Goal: Understand process/instructions: Learn how to perform a task or action

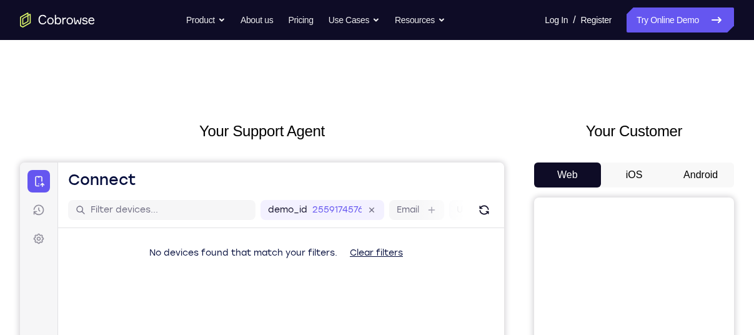
click at [699, 176] on button "Android" at bounding box center [700, 174] width 67 height 25
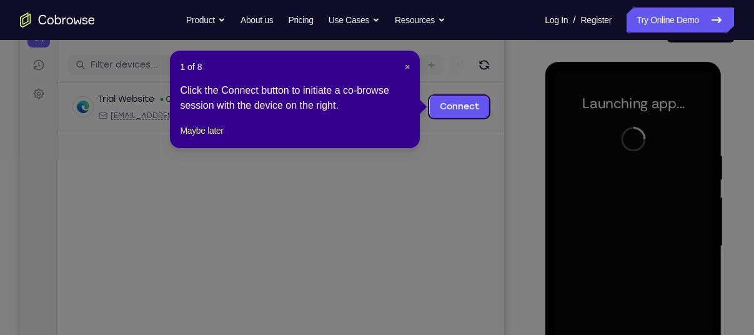
click at [401, 69] on header "1 of 8 ×" at bounding box center [295, 67] width 230 height 12
click at [407, 66] on span "×" at bounding box center [407, 67] width 5 height 10
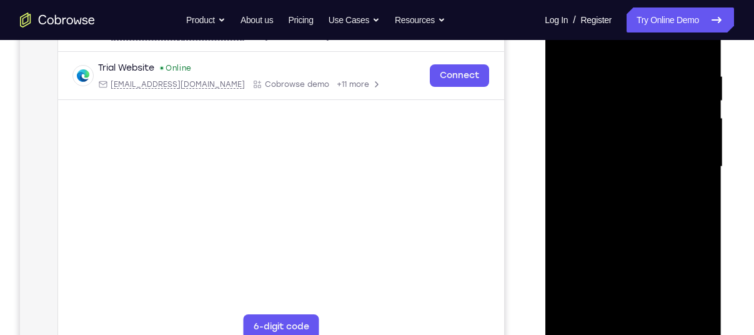
scroll to position [230, 0]
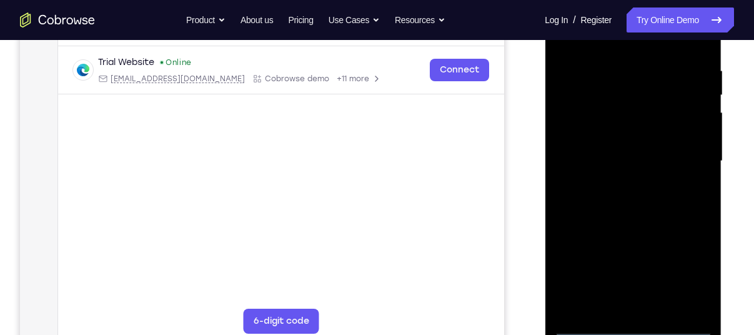
click at [634, 326] on div at bounding box center [632, 161] width 157 height 350
click at [686, 272] on div at bounding box center [632, 161] width 157 height 350
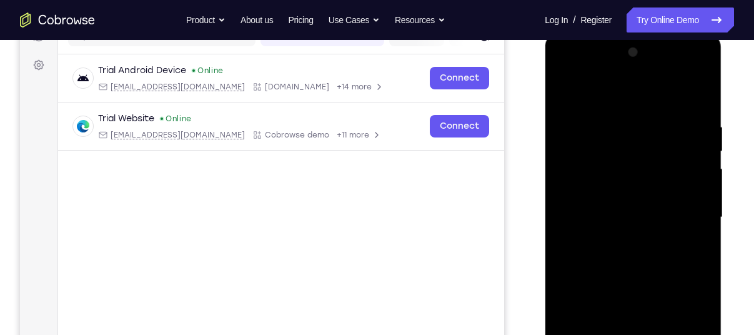
scroll to position [172, 0]
click at [611, 97] on div at bounding box center [632, 219] width 157 height 350
click at [685, 212] on div at bounding box center [632, 219] width 157 height 350
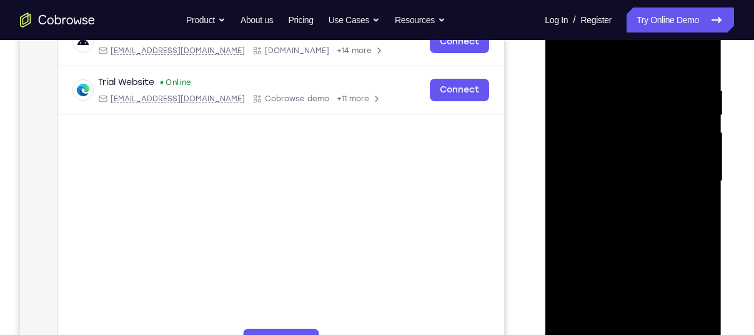
scroll to position [211, 0]
click at [618, 204] on div at bounding box center [632, 181] width 157 height 350
click at [616, 170] on div at bounding box center [632, 181] width 157 height 350
click at [610, 156] on div at bounding box center [632, 181] width 157 height 350
click at [616, 180] on div at bounding box center [632, 181] width 157 height 350
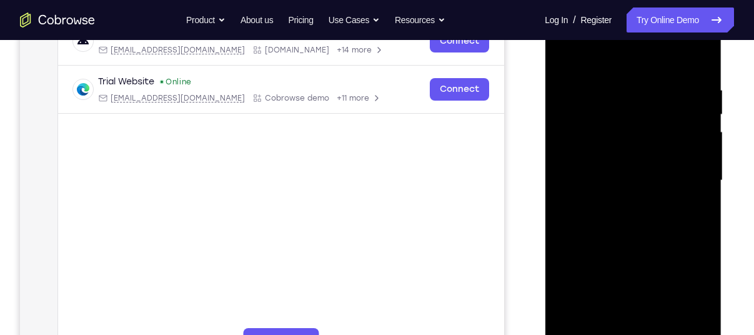
click at [636, 212] on div at bounding box center [632, 181] width 157 height 350
click at [693, 195] on div at bounding box center [632, 181] width 157 height 350
click at [616, 182] on div at bounding box center [632, 181] width 157 height 350
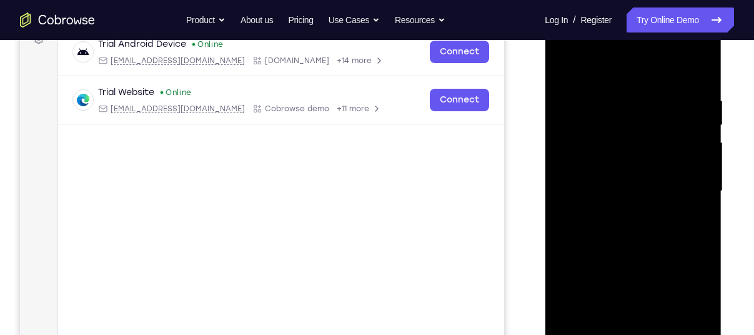
click at [632, 234] on div at bounding box center [632, 191] width 157 height 350
click at [405, 232] on main "demo_id 2559174576 2559174576 Email User ID Device ID Device name 6-digit code …" at bounding box center [281, 202] width 446 height 419
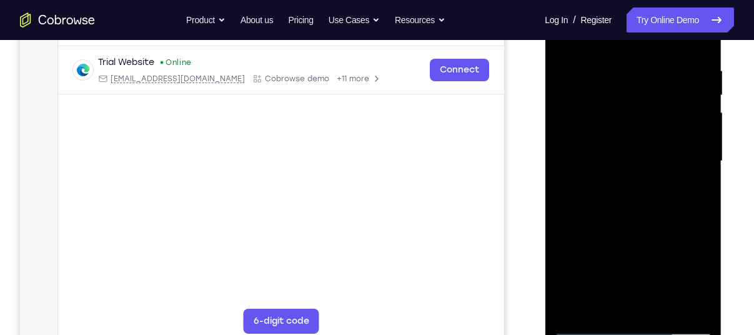
scroll to position [231, 0]
click at [644, 210] on div at bounding box center [632, 161] width 157 height 350
click at [662, 307] on div at bounding box center [632, 161] width 157 height 350
click at [642, 226] on div at bounding box center [632, 161] width 157 height 350
click at [676, 184] on div at bounding box center [632, 161] width 157 height 350
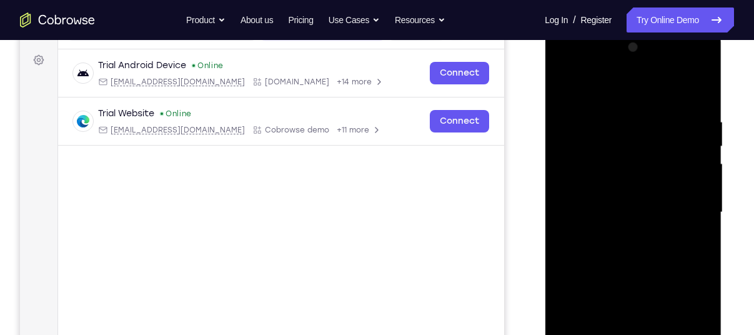
scroll to position [179, 0]
click at [604, 87] on div at bounding box center [632, 212] width 157 height 350
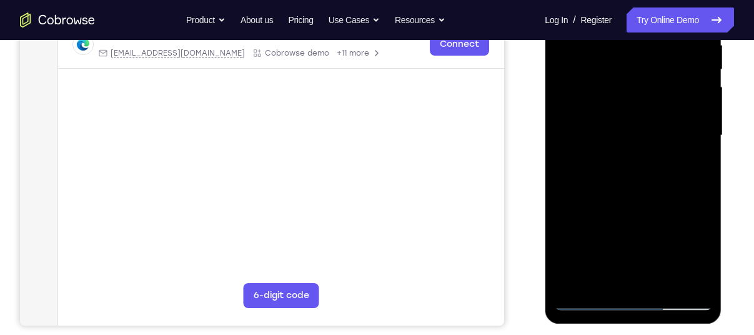
scroll to position [206, 0]
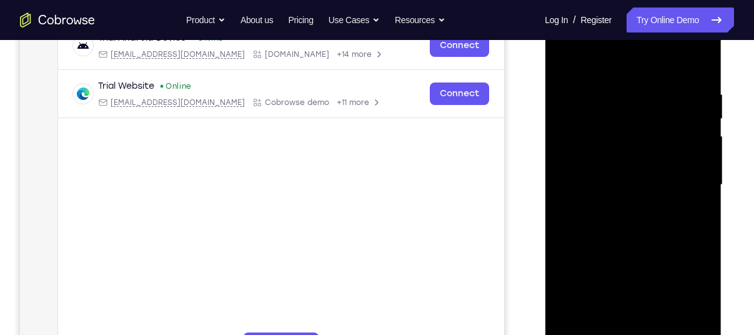
drag, startPoint x: 622, startPoint y: 91, endPoint x: 623, endPoint y: 229, distance: 138.1
click at [623, 229] on div at bounding box center [632, 185] width 157 height 350
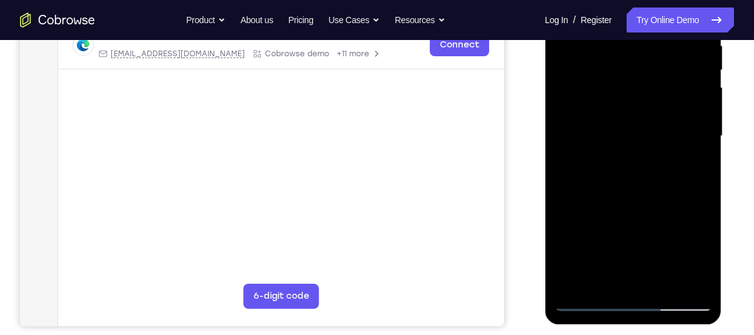
click at [601, 284] on div at bounding box center [632, 136] width 157 height 350
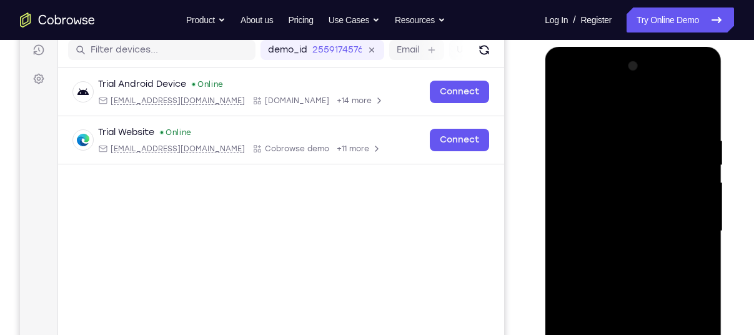
click at [617, 107] on div at bounding box center [632, 231] width 157 height 350
click at [579, 271] on div at bounding box center [632, 231] width 157 height 350
